Goal: Download file/media

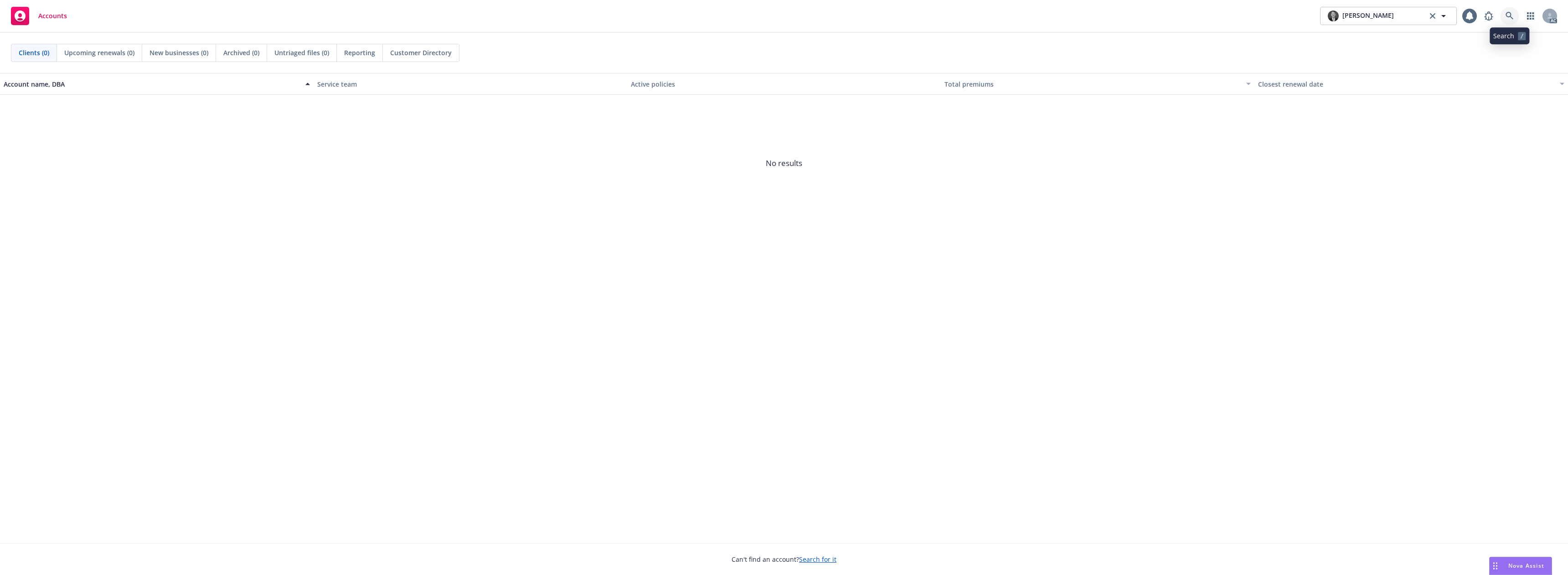
click at [1514, 10] on link at bounding box center [1510, 16] width 18 height 18
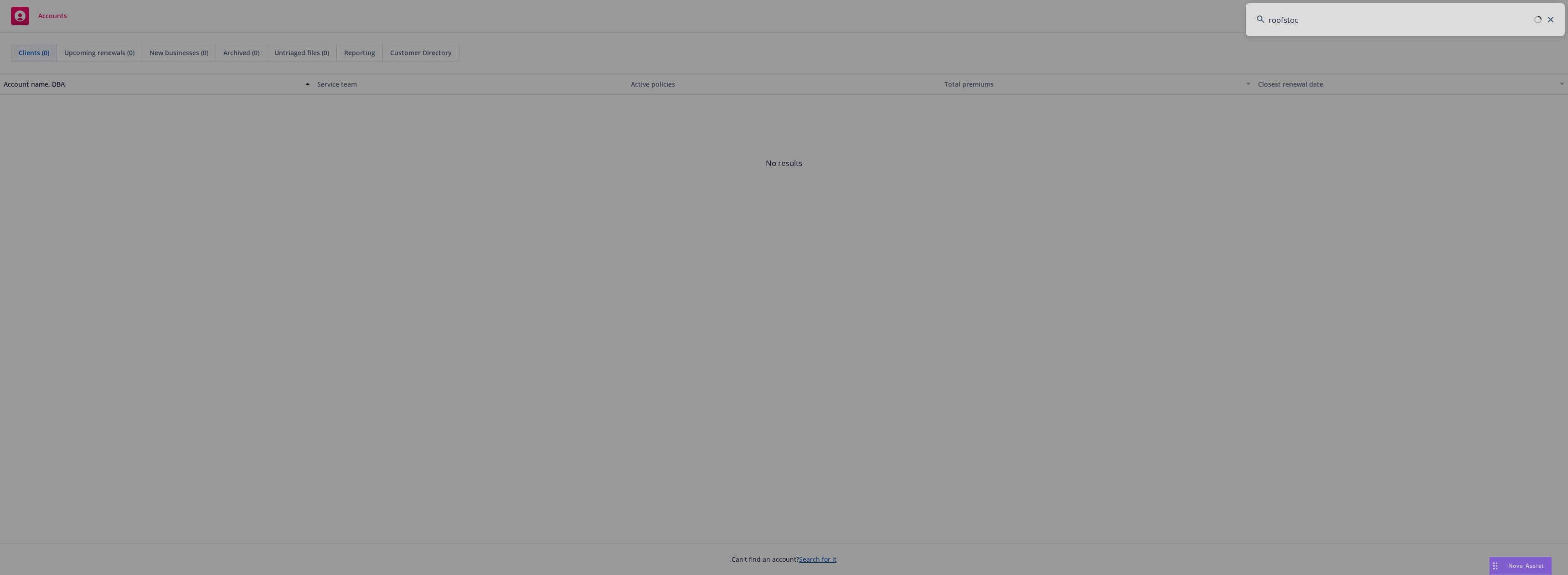
type input "roofstock"
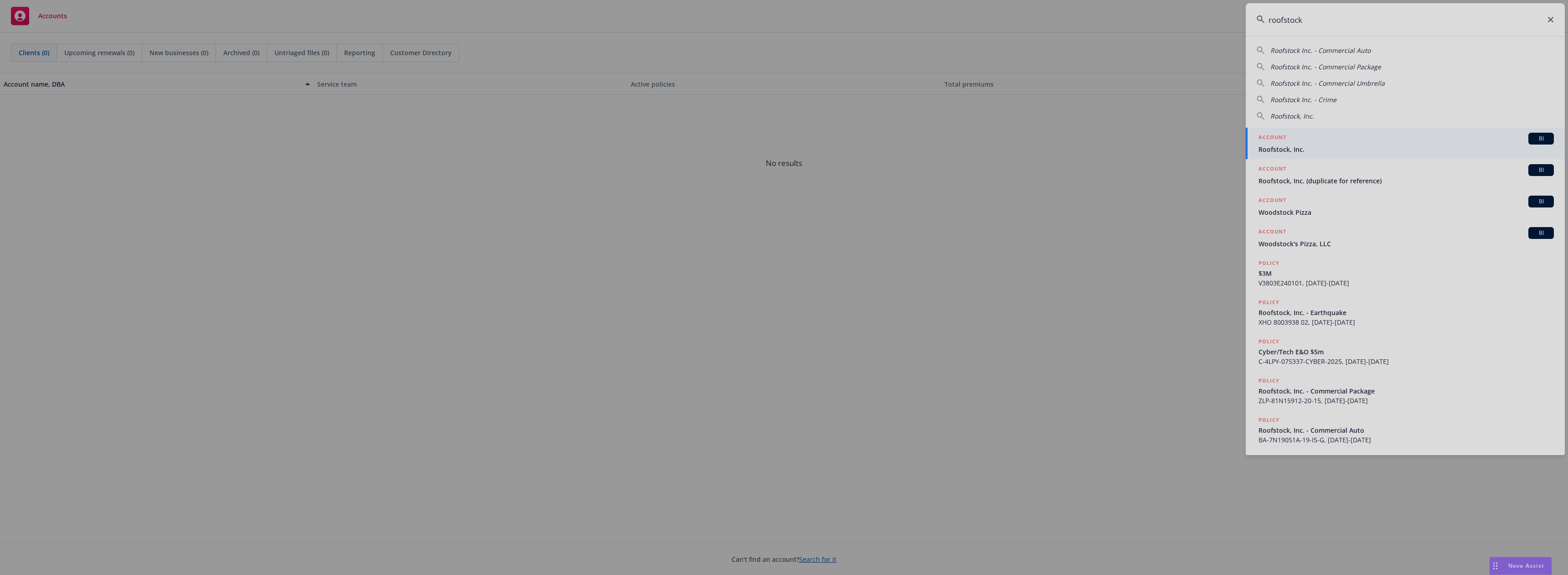
click at [1316, 144] on div at bounding box center [784, 288] width 1568 height 575
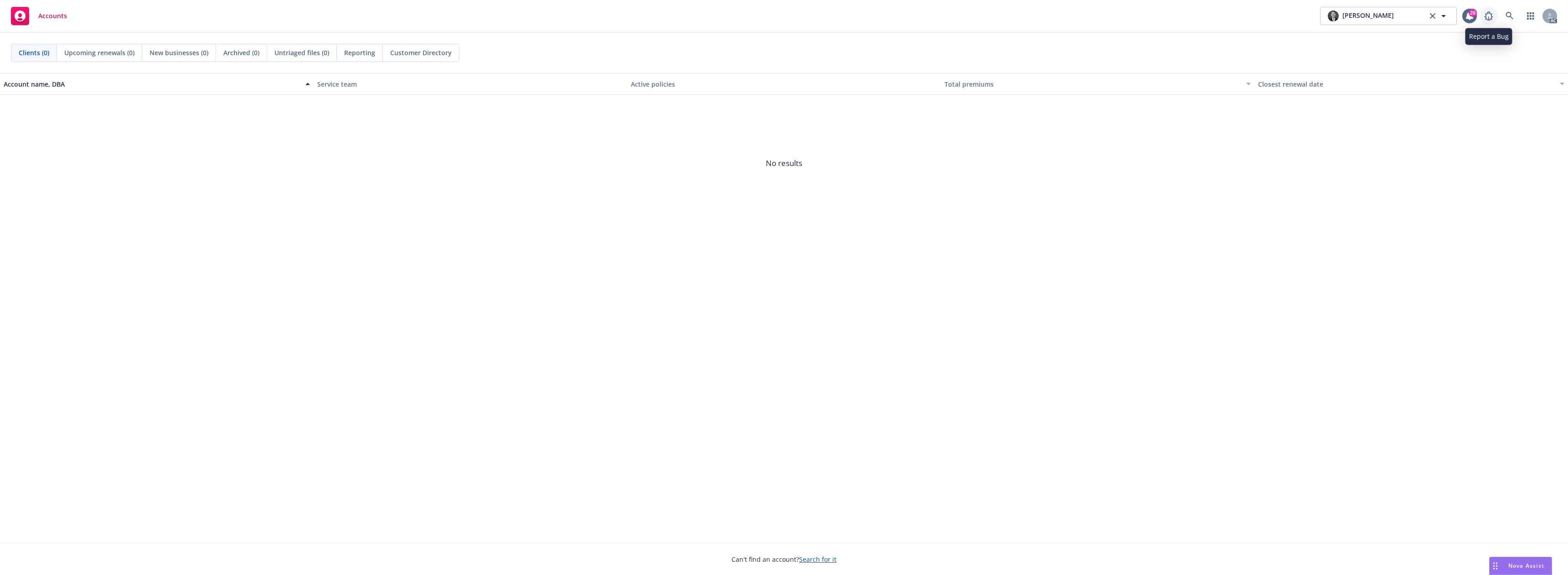
click at [1496, 17] on link at bounding box center [1489, 16] width 18 height 18
click at [1504, 18] on link at bounding box center [1510, 16] width 18 height 18
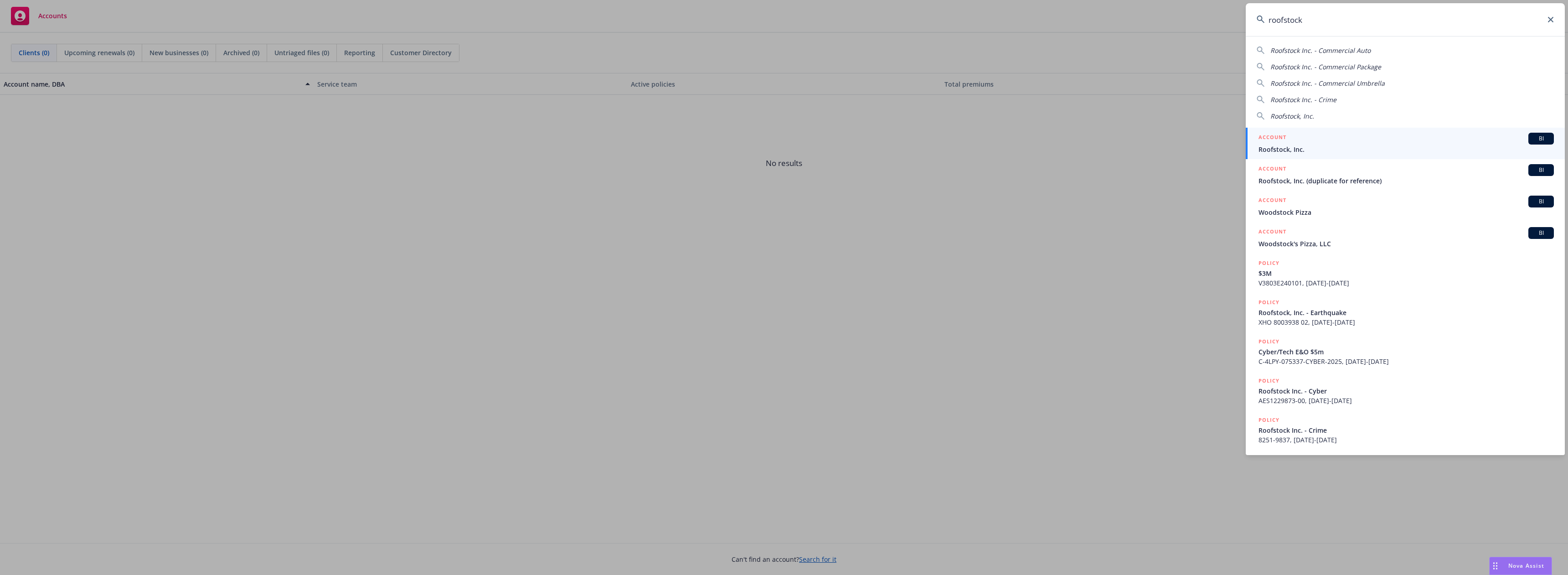
type input "roofstock"
click at [1329, 141] on div "ACCOUNT BI" at bounding box center [1406, 138] width 295 height 12
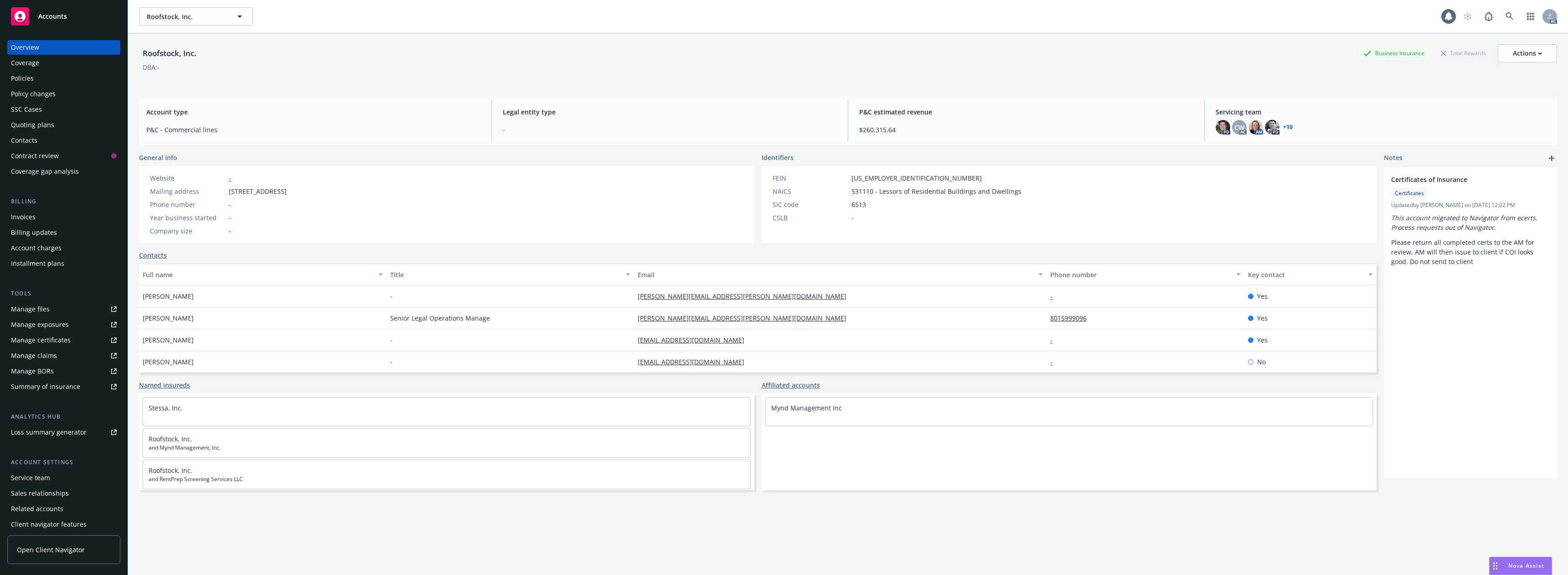
click at [43, 78] on div "Policies" at bounding box center [64, 79] width 106 height 15
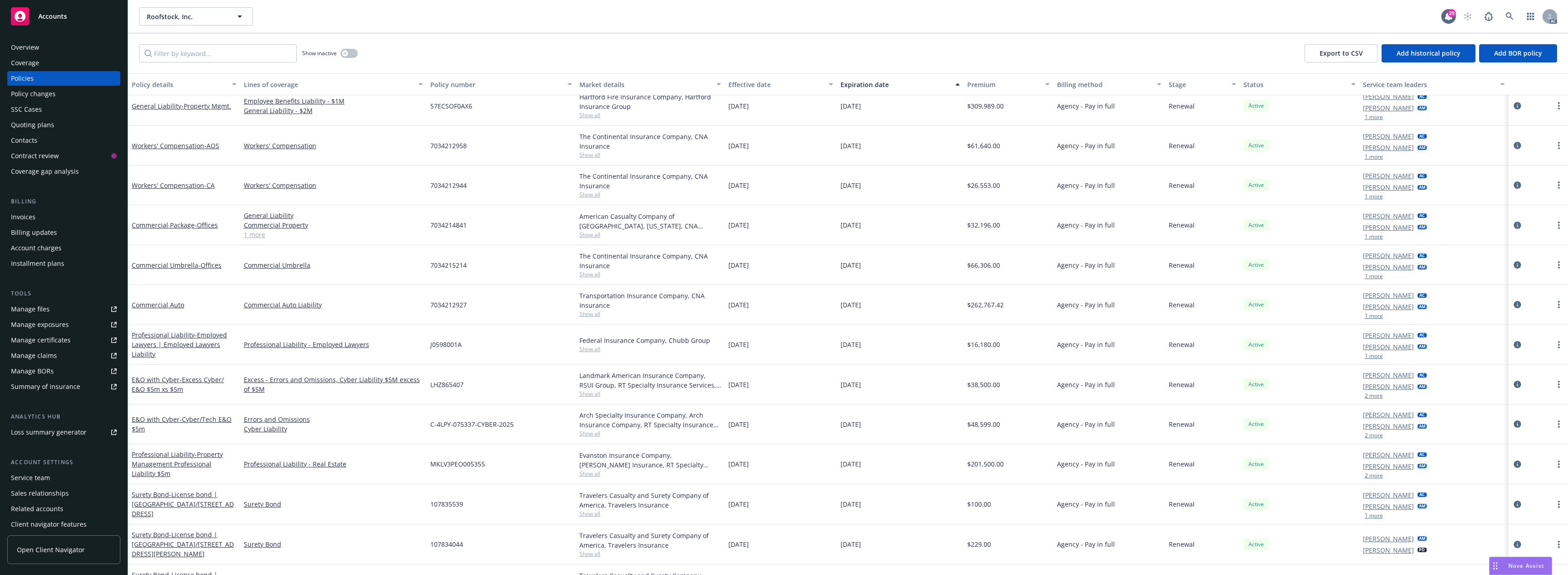
scroll to position [273, 0]
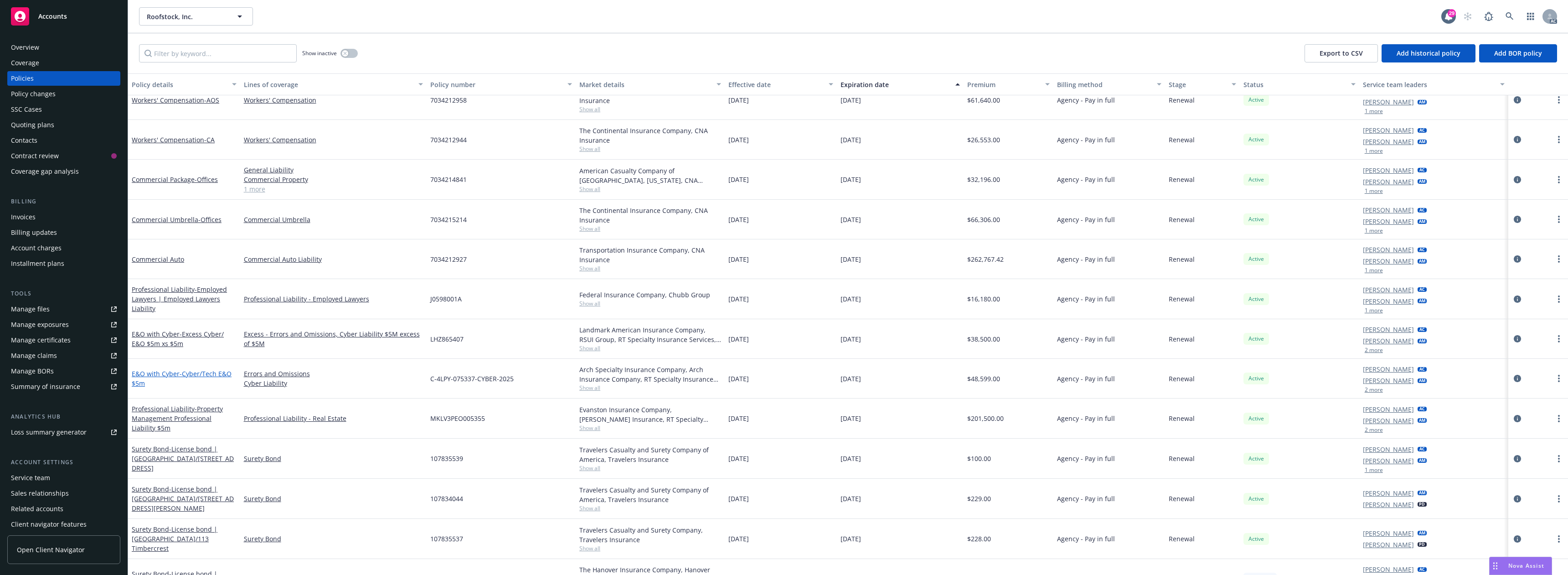
click at [214, 377] on span "- Cyber/Tech E&O $5m" at bounding box center [181, 379] width 100 height 18
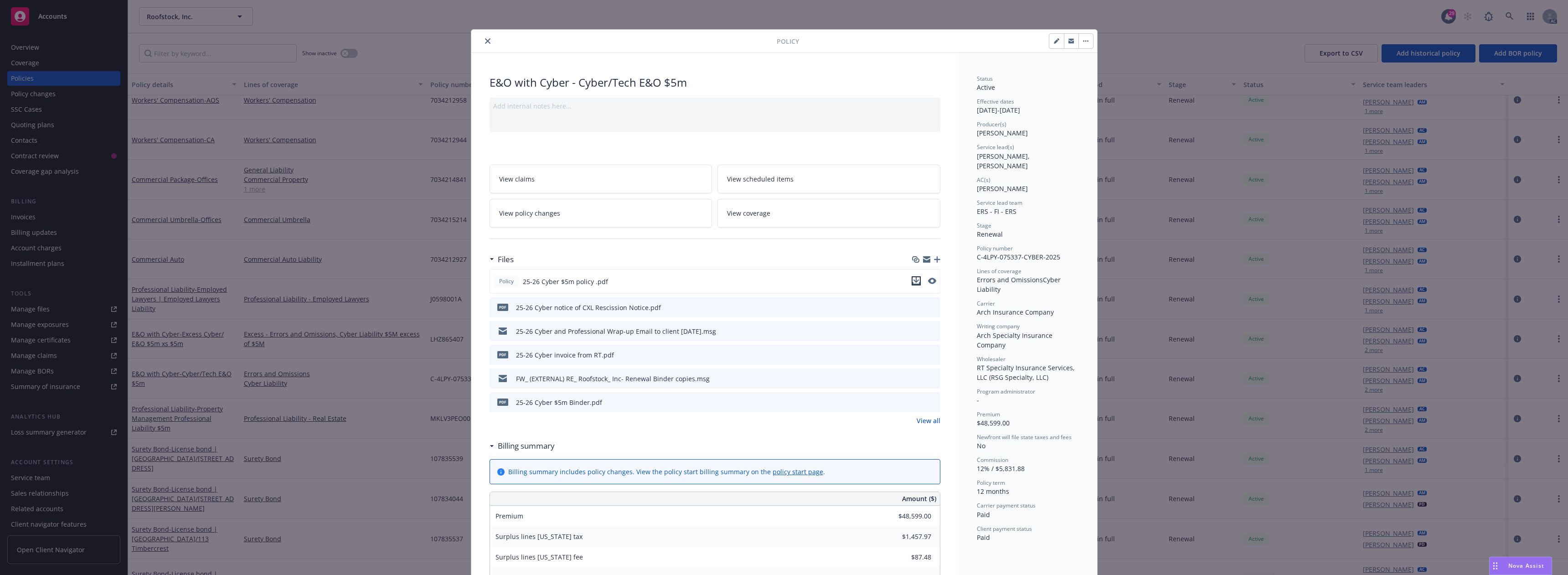
click at [912, 282] on icon "download file" at bounding box center [916, 281] width 7 height 7
click at [486, 34] on div "Policy" at bounding box center [784, 41] width 626 height 23
click at [485, 41] on icon "close" at bounding box center [488, 41] width 5 height 5
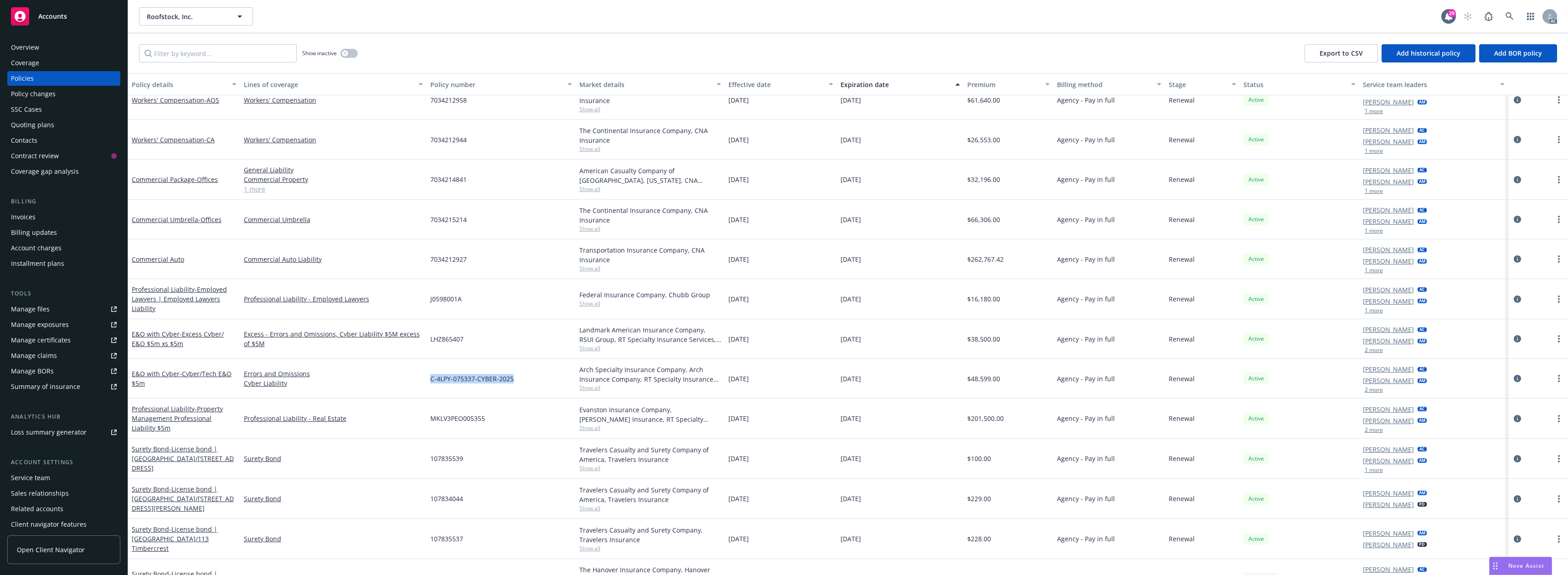
drag, startPoint x: 427, startPoint y: 381, endPoint x: 537, endPoint y: 383, distance: 110.0
click at [537, 383] on div "C-4LPY-075337-CYBER-2025" at bounding box center [501, 378] width 149 height 40
copy span "C-4LPY-075337-CYBER-2025"
drag, startPoint x: 478, startPoint y: 347, endPoint x: 454, endPoint y: 346, distance: 24.0
click at [478, 347] on div "LHZ865407" at bounding box center [501, 339] width 149 height 40
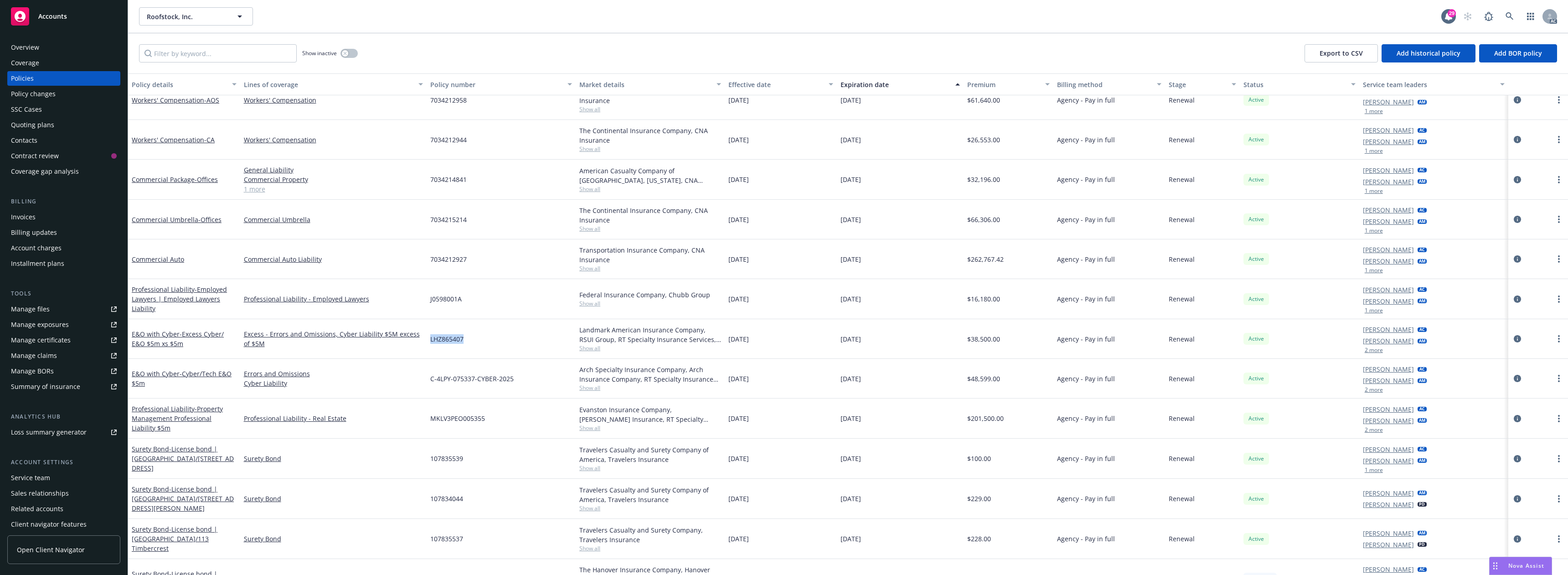
drag, startPoint x: 429, startPoint y: 340, endPoint x: 471, endPoint y: 341, distance: 42.0
click at [471, 341] on div "LHZ865407" at bounding box center [501, 339] width 149 height 40
copy span "LHZ865407"
click at [586, 387] on span "Show all" at bounding box center [650, 388] width 142 height 8
click at [564, 369] on div "C-4LPY-075337-CYBER-2025" at bounding box center [501, 378] width 149 height 40
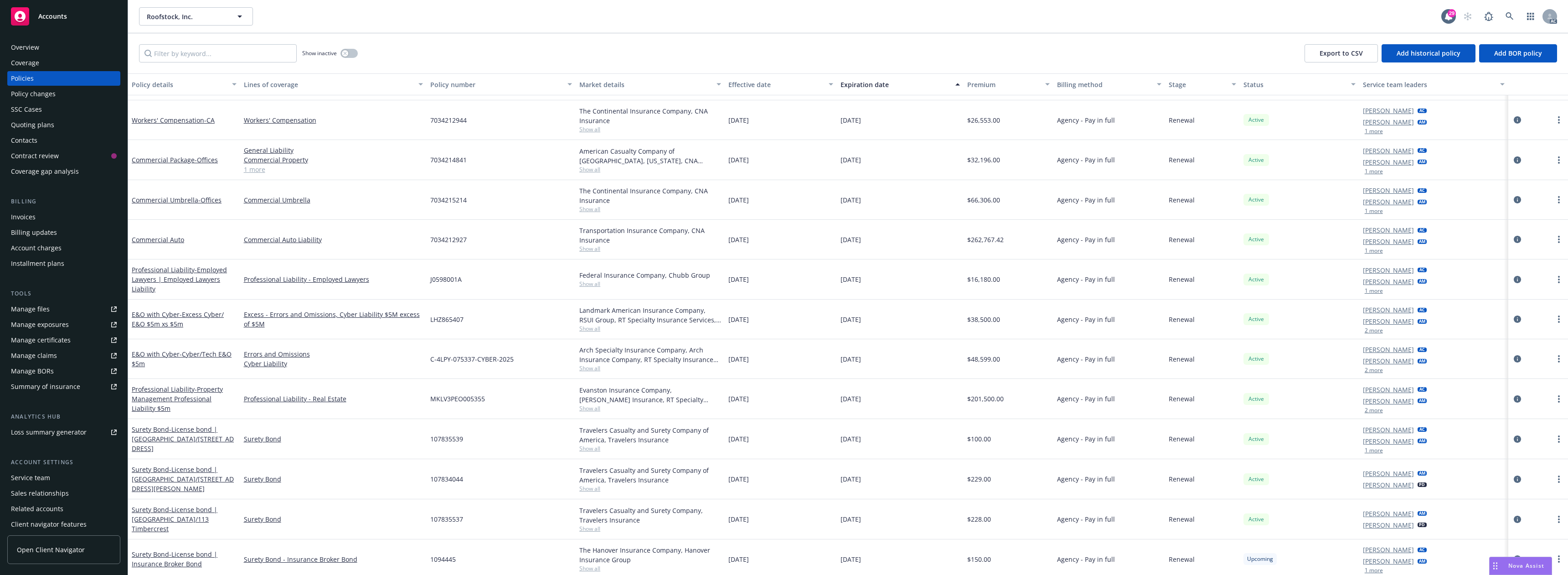
scroll to position [291, 0]
click at [174, 357] on link "E&O with Cyber - Cyber/Tech E&O $5m" at bounding box center [181, 362] width 100 height 18
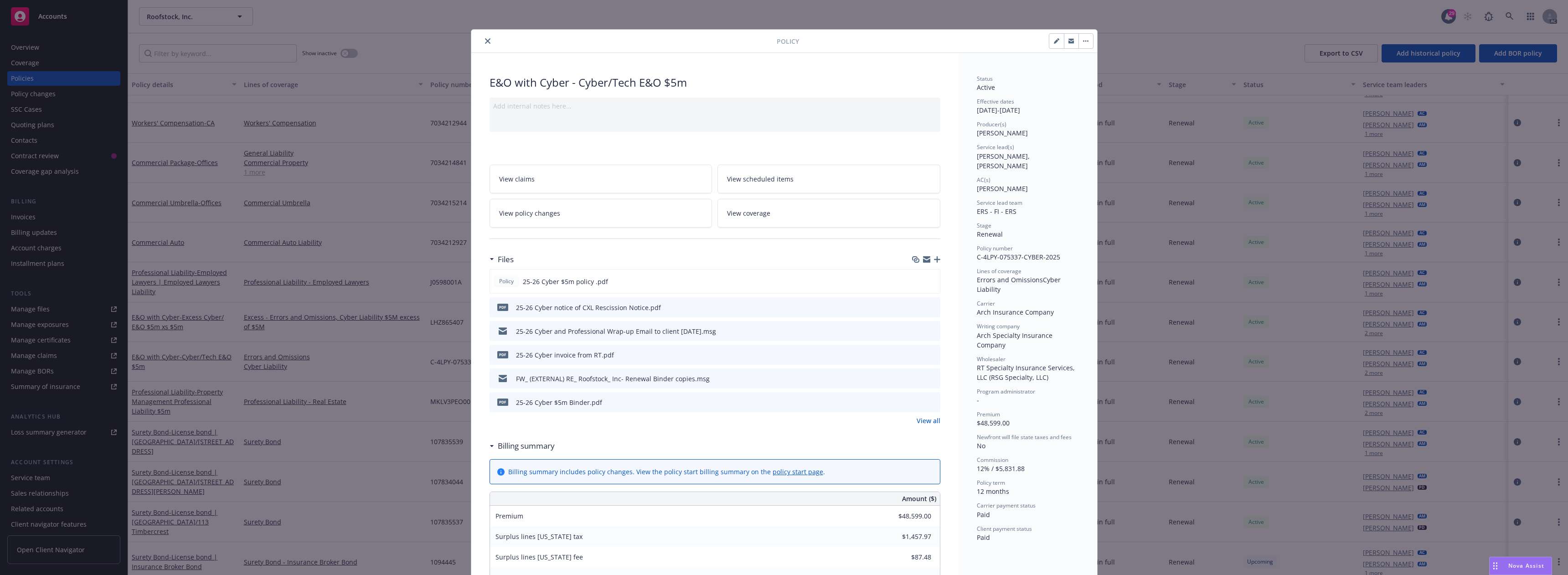
scroll to position [27, 0]
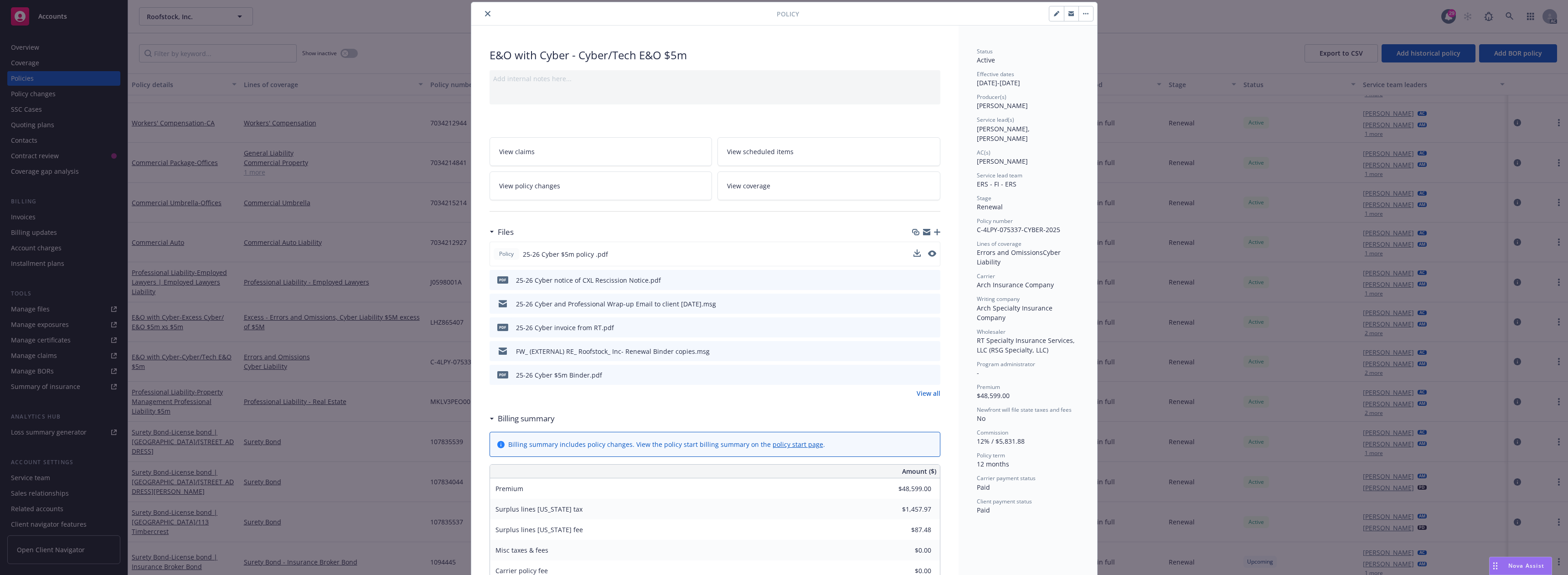
click at [909, 258] on div "Policy 25-26 Cyber $5m policy .pdf" at bounding box center [715, 254] width 451 height 24
click at [912, 255] on icon "download file" at bounding box center [916, 253] width 7 height 7
click at [485, 11] on icon "close" at bounding box center [488, 13] width 5 height 5
